Goal: Check status: Check status

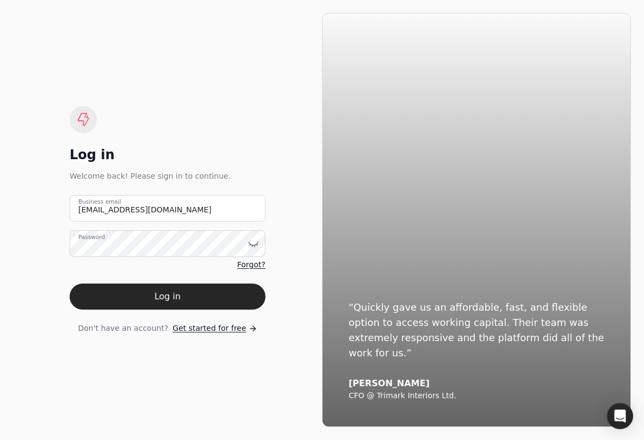
type email "[EMAIL_ADDRESS][DOMAIN_NAME]"
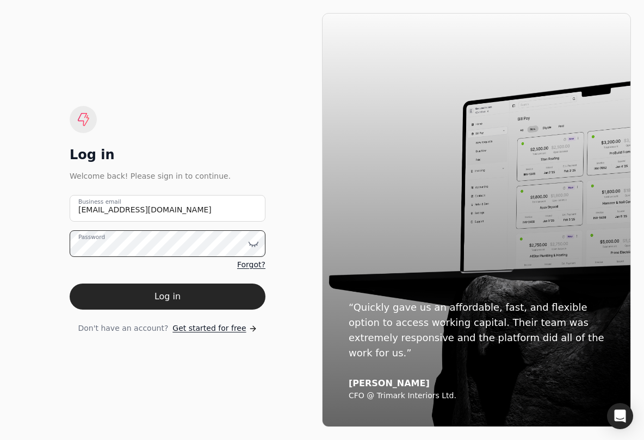
click at [167, 297] on button "Log in" at bounding box center [168, 297] width 196 height 26
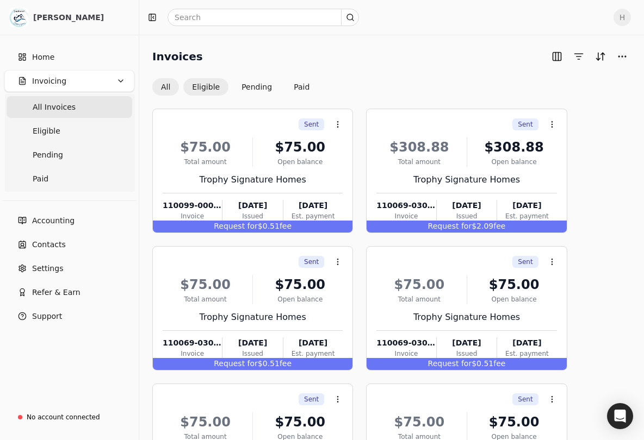
click at [203, 88] on button "Eligible" at bounding box center [205, 86] width 45 height 17
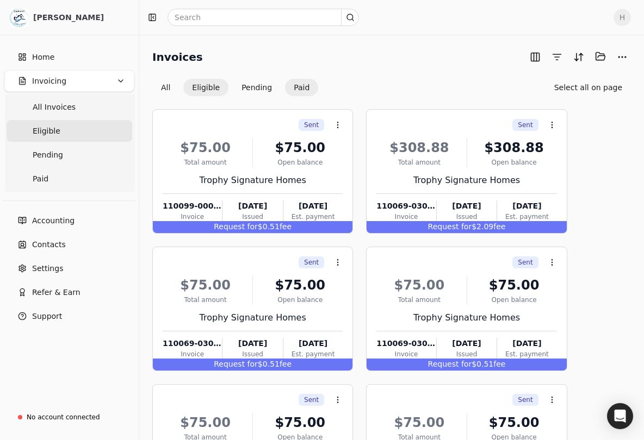
click at [300, 88] on button "Paid" at bounding box center [301, 87] width 33 height 17
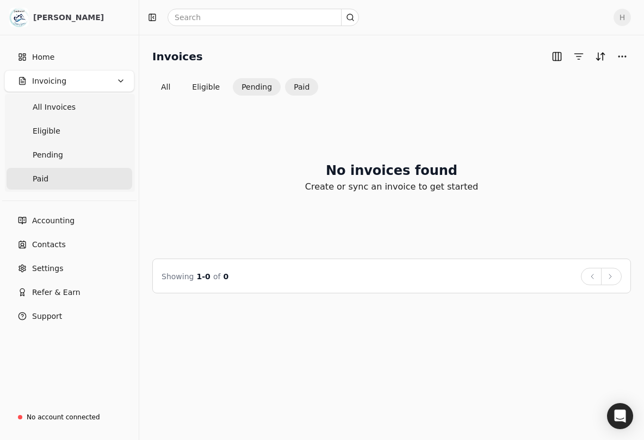
click at [260, 91] on button "Pending" at bounding box center [257, 86] width 48 height 17
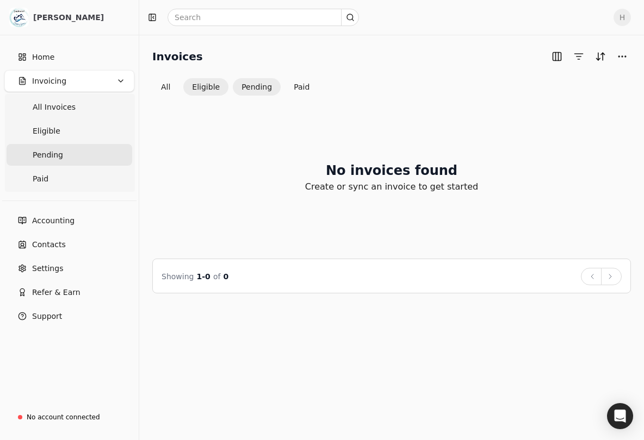
click at [213, 88] on button "Eligible" at bounding box center [205, 86] width 45 height 17
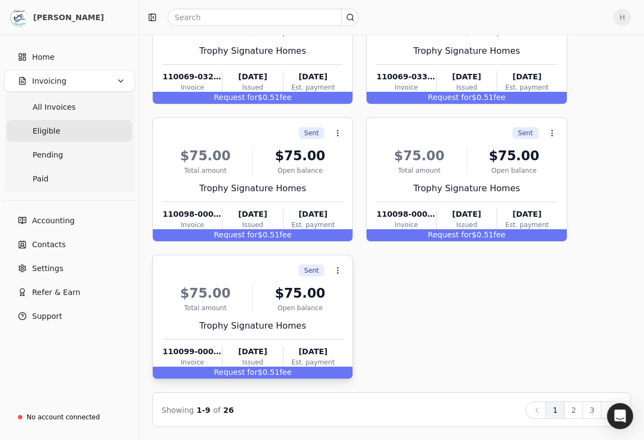
scroll to position [404, 0]
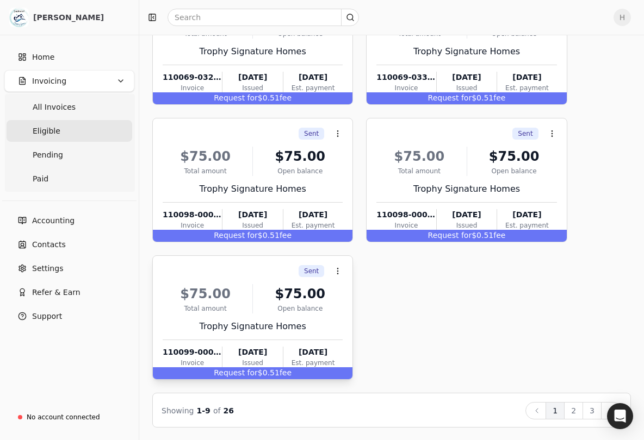
click at [246, 298] on div "$75.00" at bounding box center [205, 294] width 85 height 20
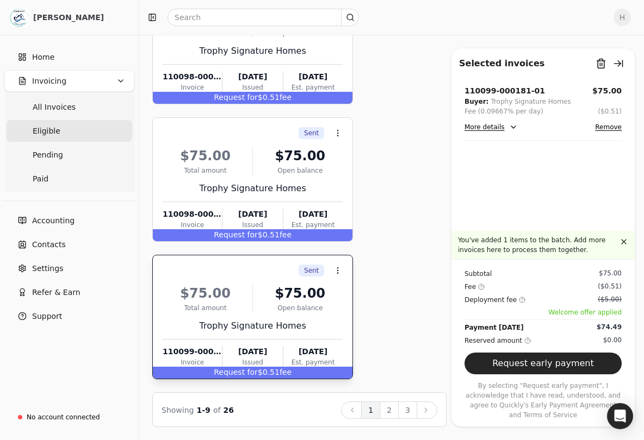
scroll to position [954, 0]
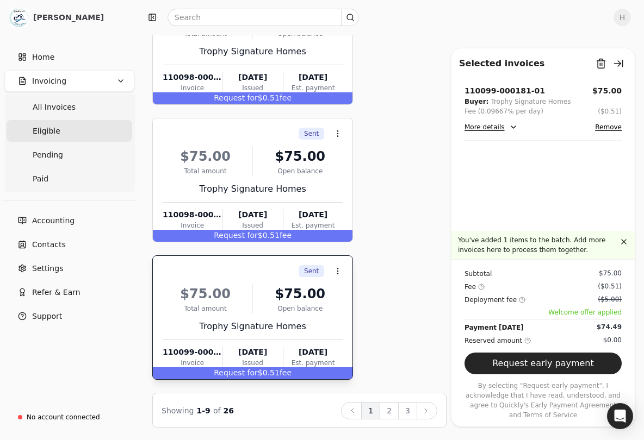
click at [213, 292] on div "$75.00" at bounding box center [205, 294] width 85 height 20
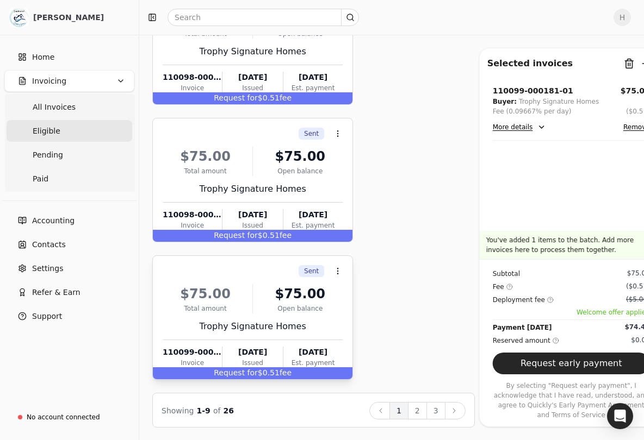
scroll to position [404, 0]
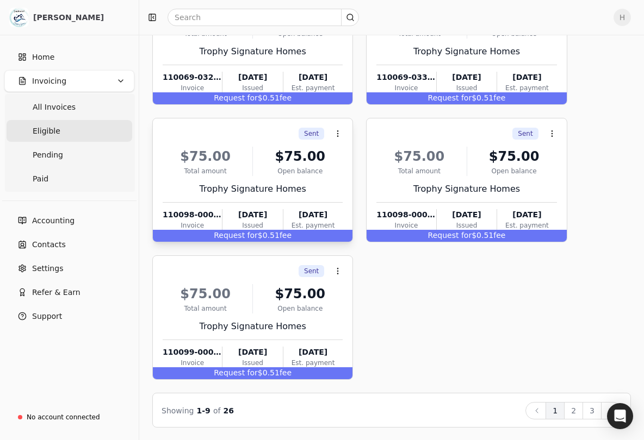
click at [213, 163] on div "$75.00" at bounding box center [205, 157] width 85 height 20
